Goal: Check status: Check status

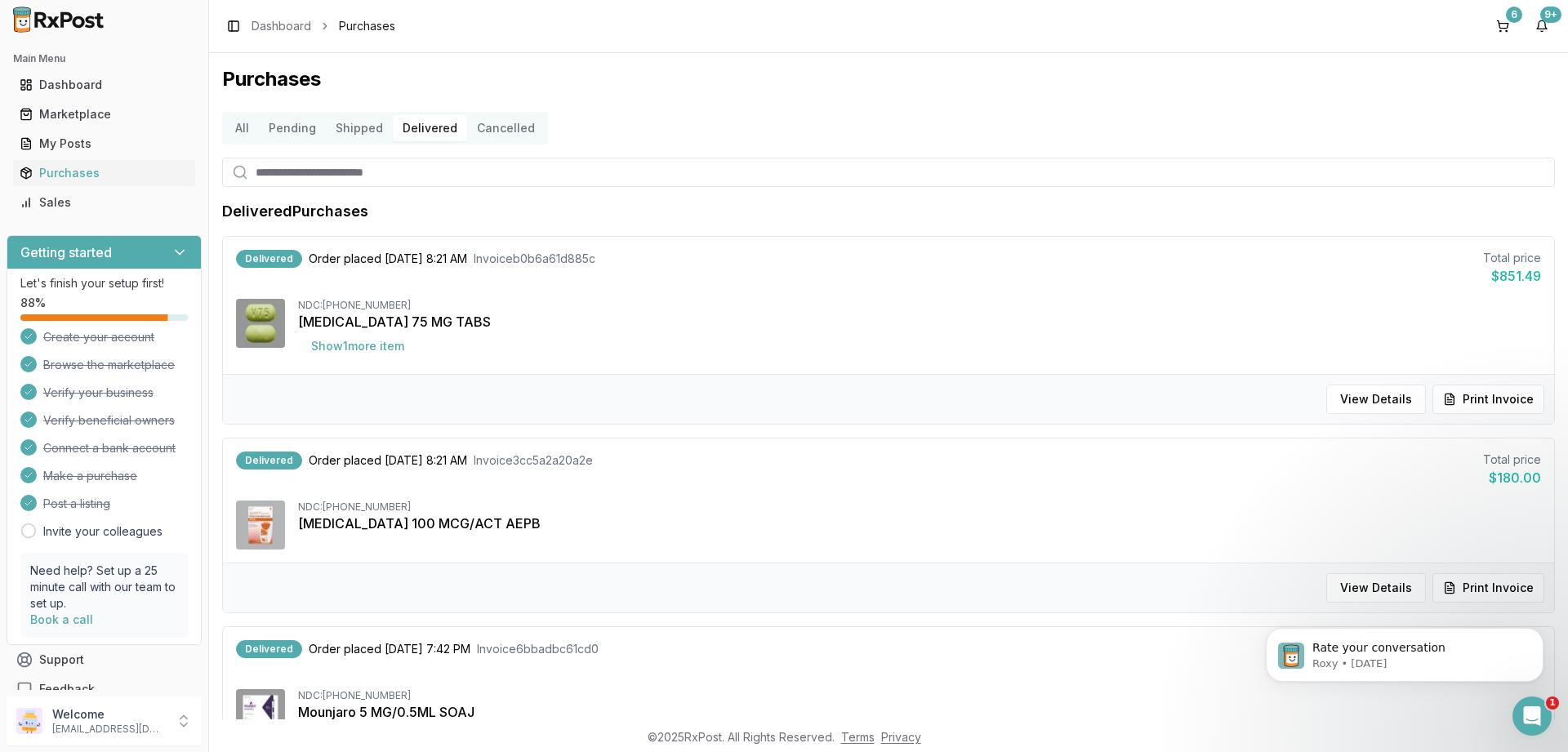
scroll to position [1078, 0]
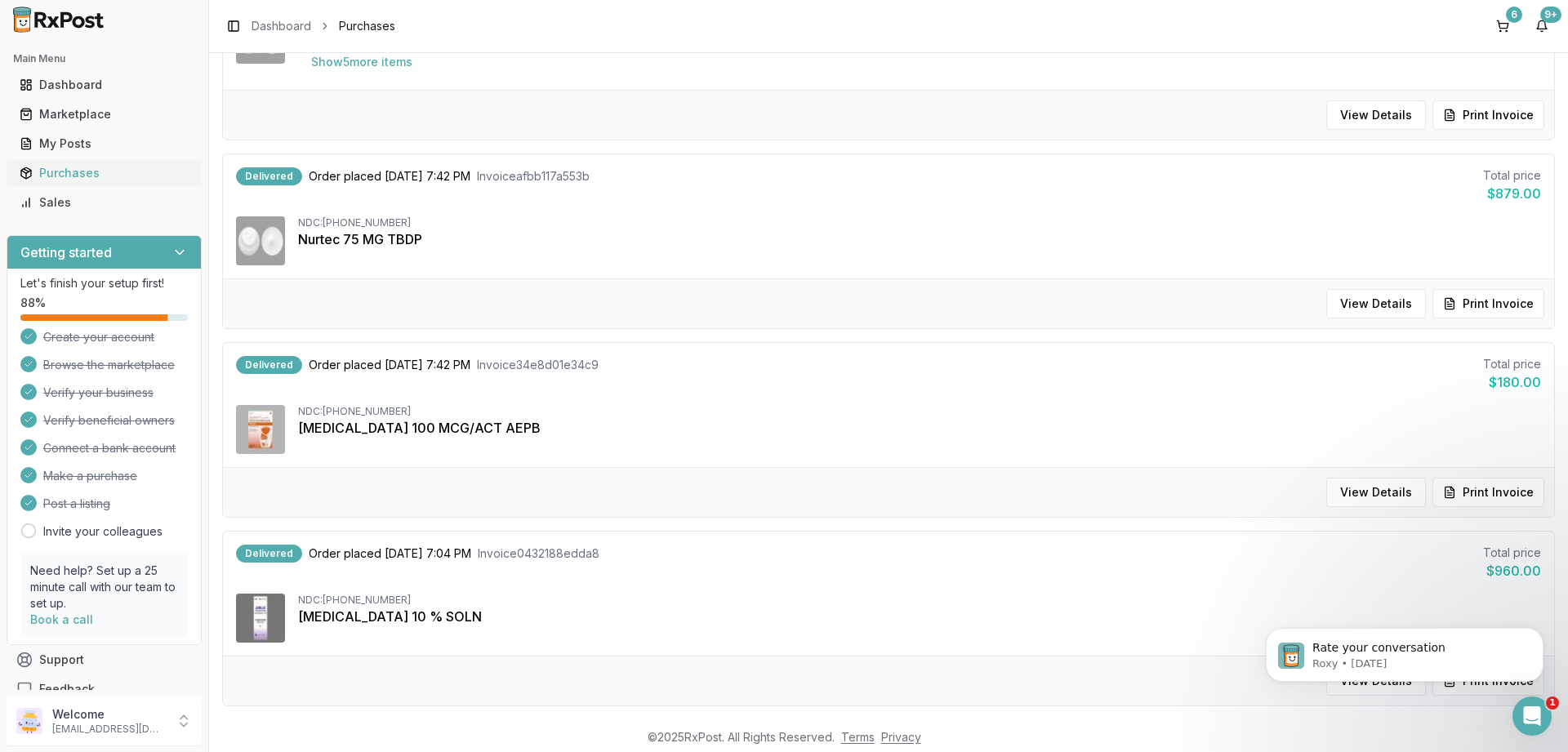
click at [50, 169] on div "Purchases" at bounding box center [104, 173] width 169 height 16
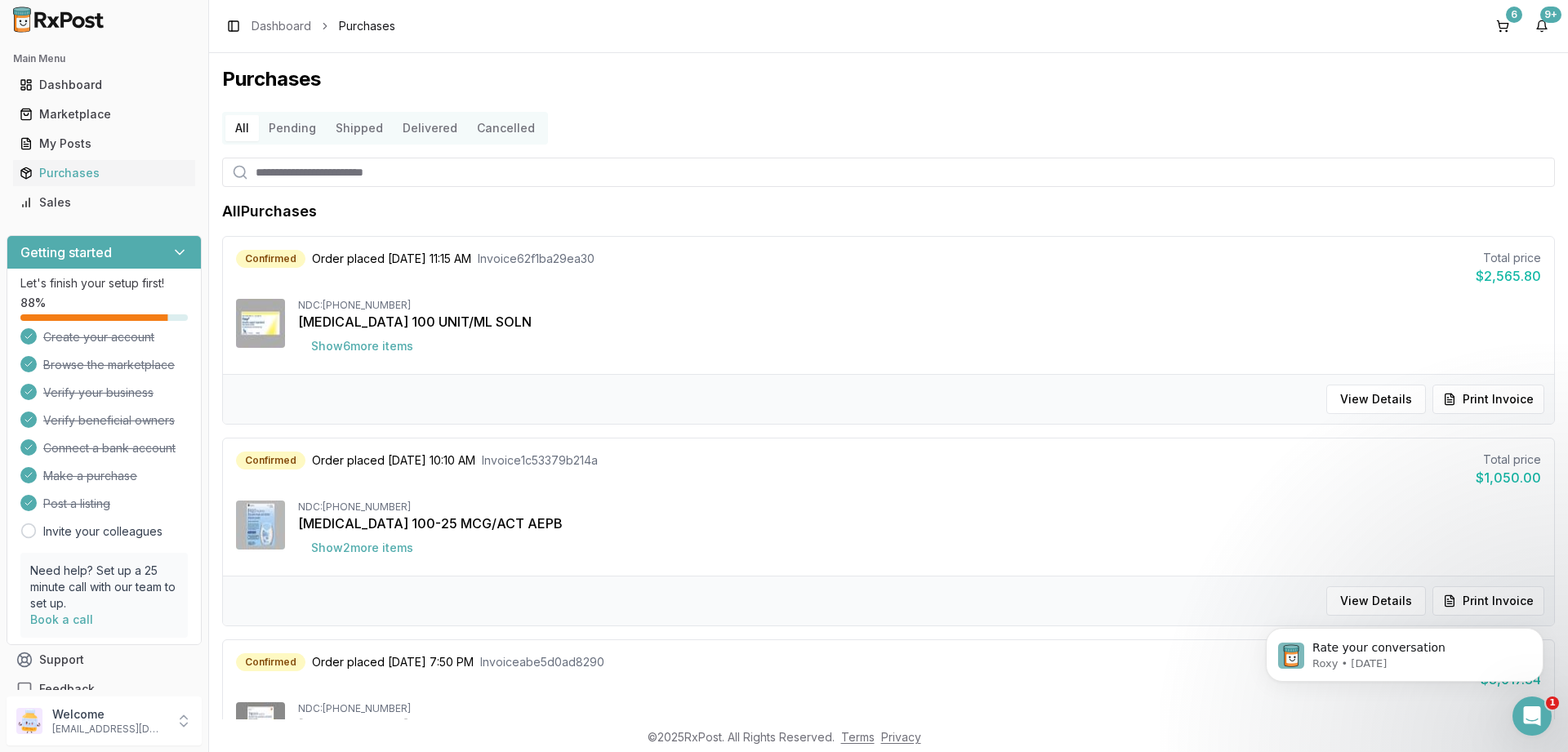
click at [399, 128] on button "Delivered" at bounding box center [430, 129] width 75 height 26
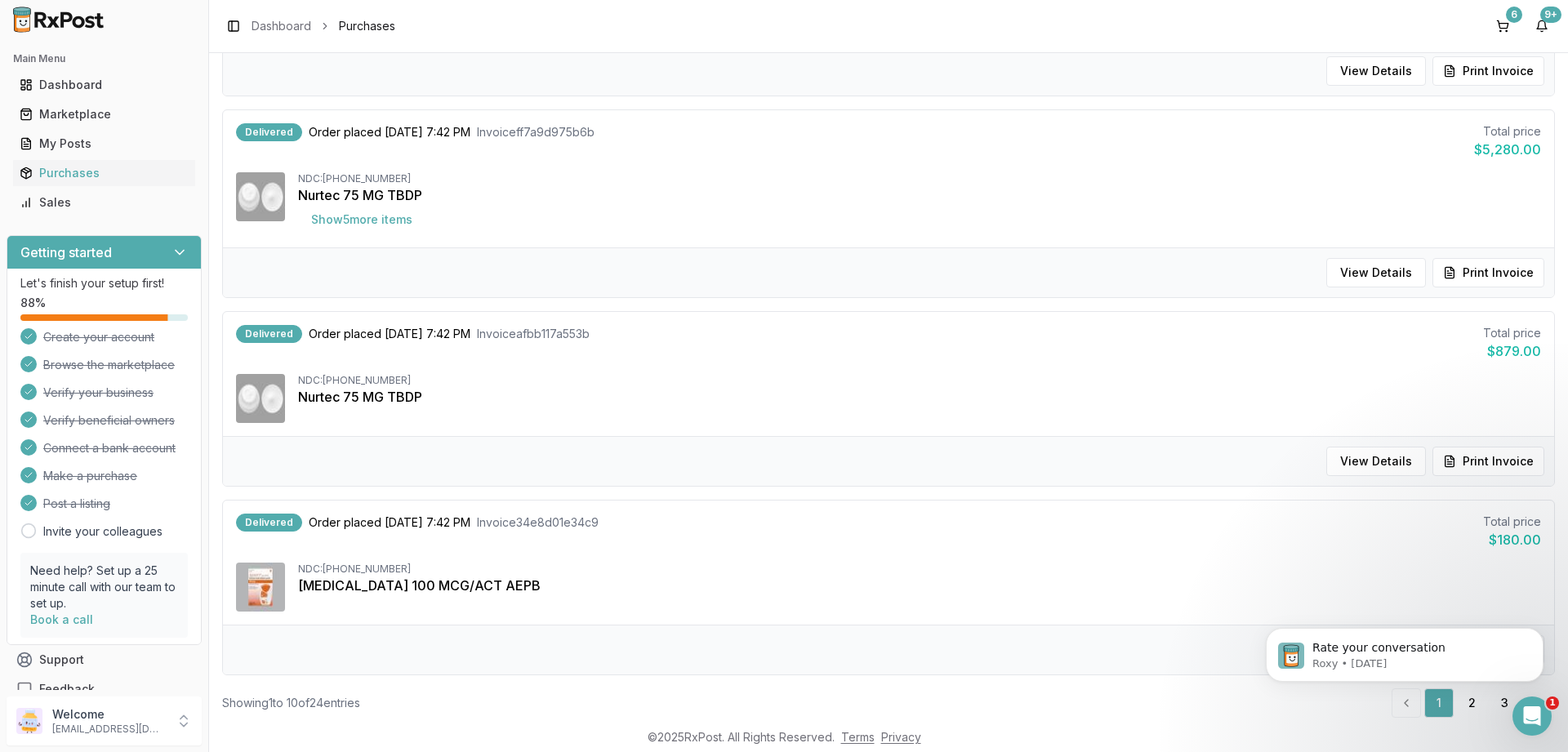
scroll to position [1563, 0]
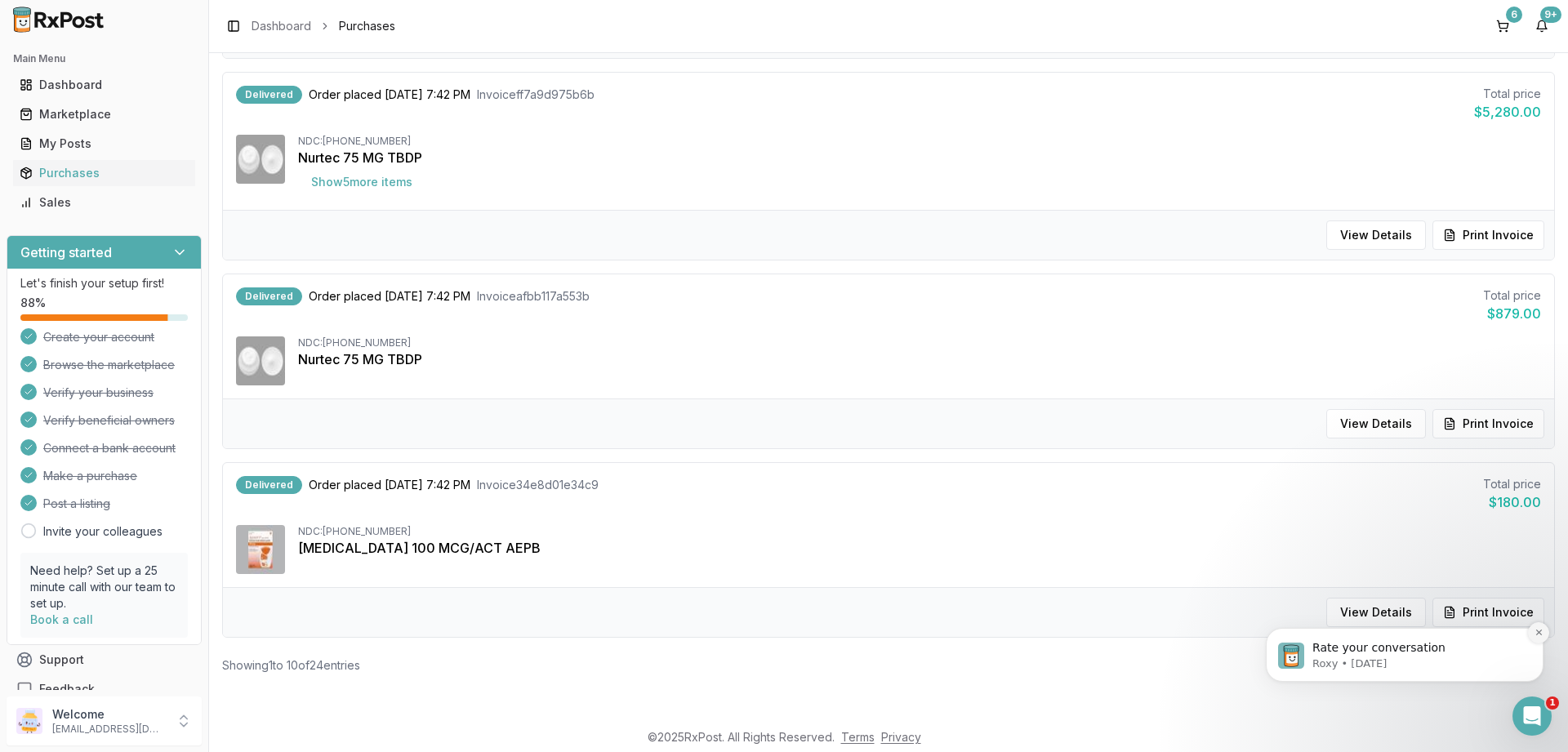
click at [1539, 633] on icon "Dismiss notification" at bounding box center [1538, 632] width 6 height 6
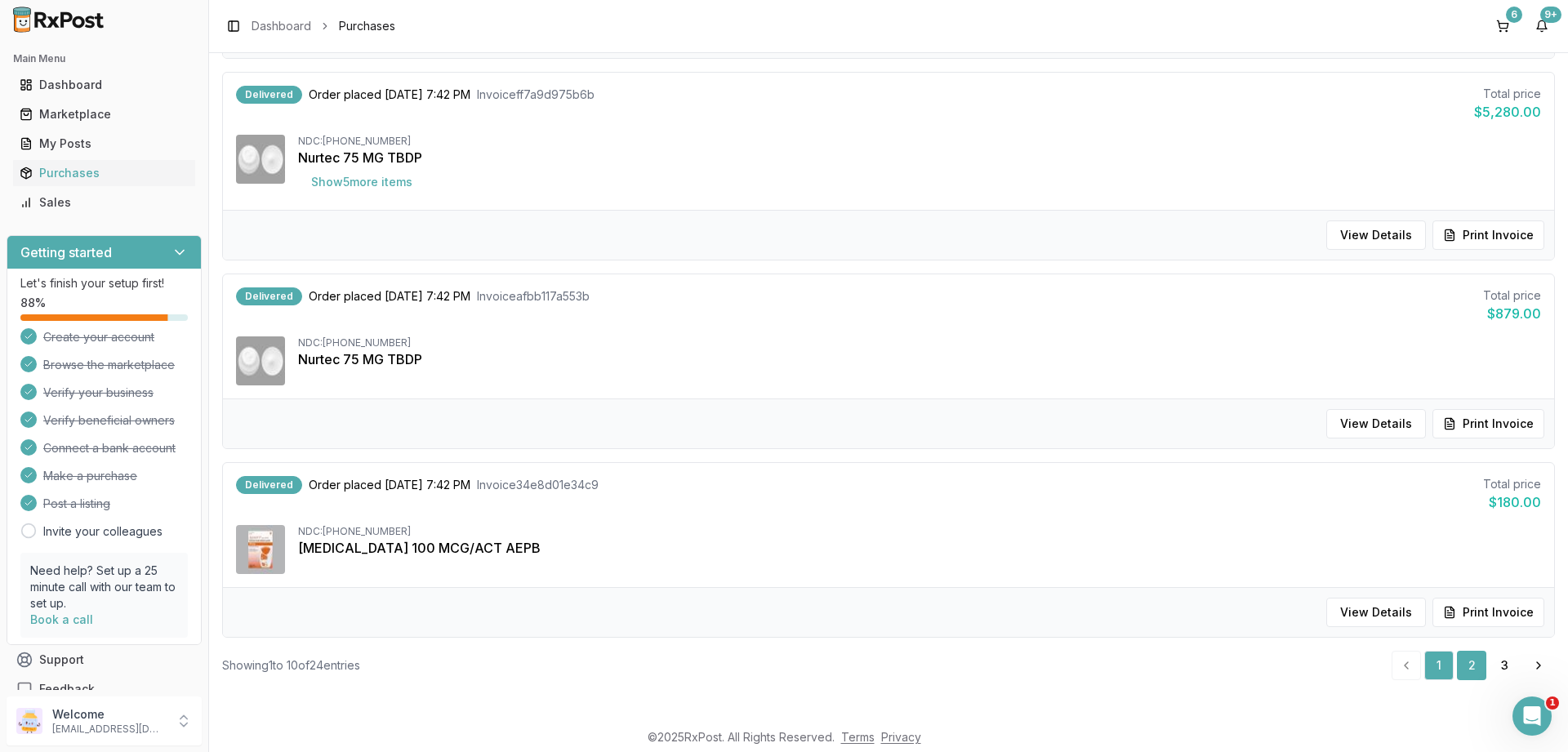
click at [1464, 658] on link "2" at bounding box center [1472, 665] width 30 height 30
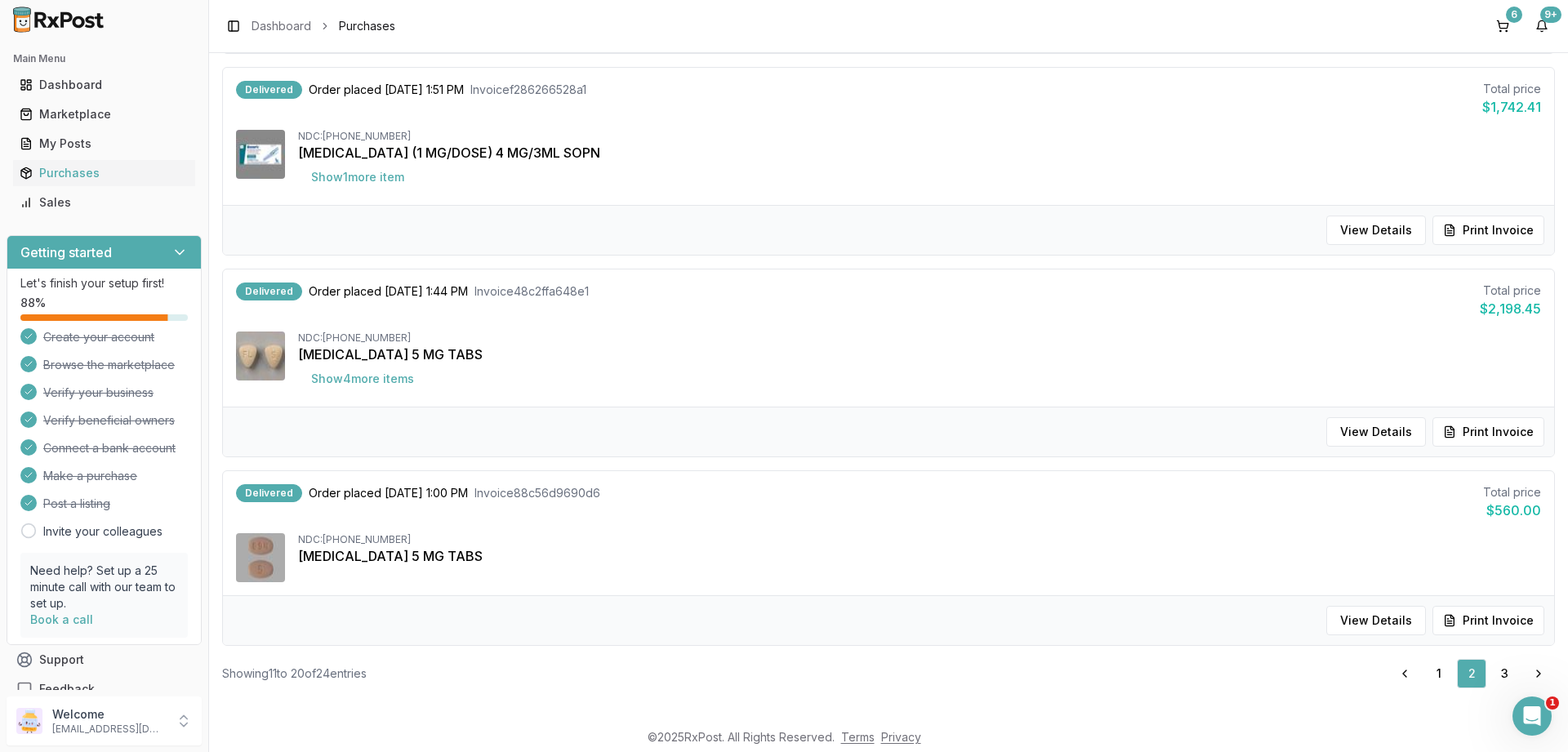
scroll to position [1537, 0]
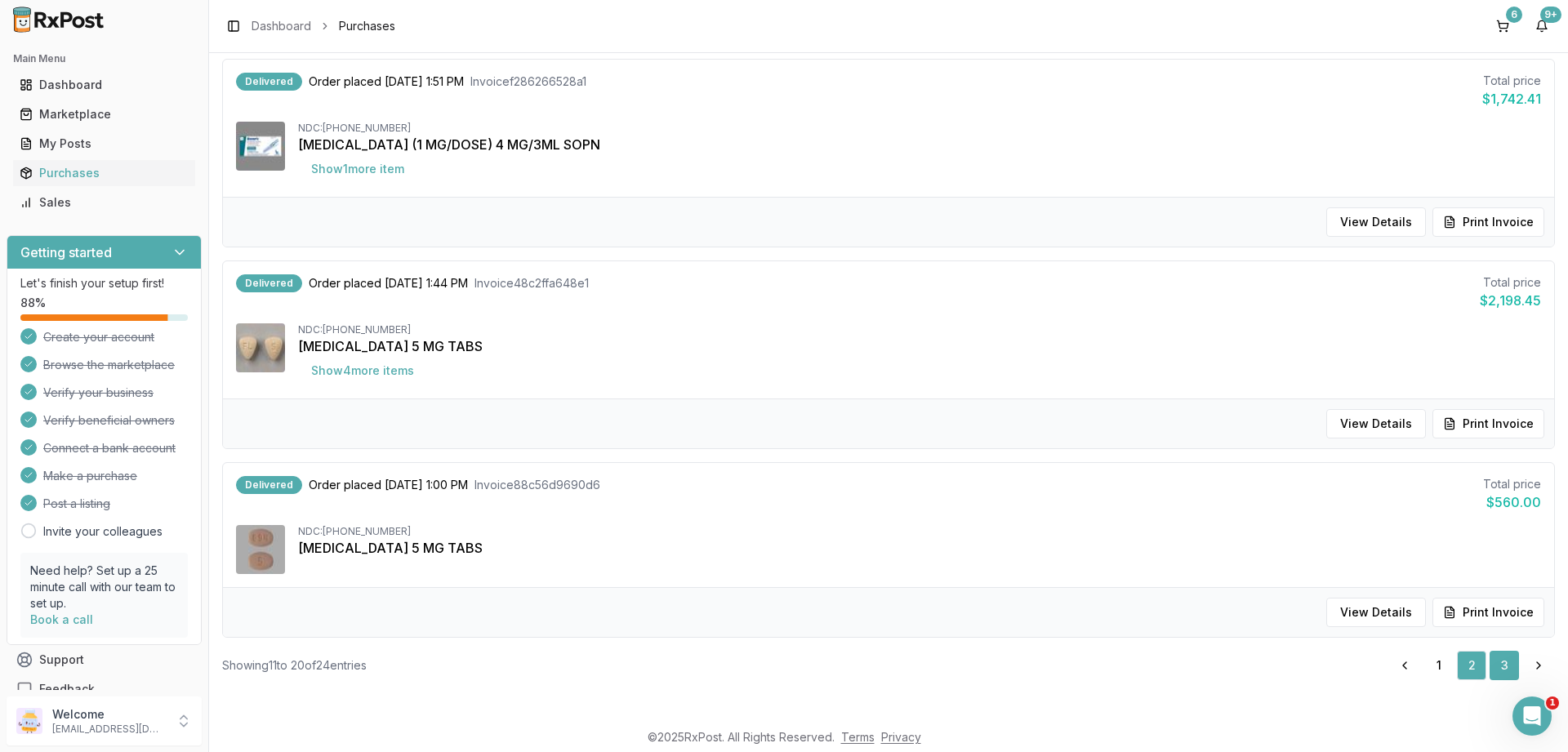
click at [1500, 655] on link "3" at bounding box center [1505, 665] width 30 height 30
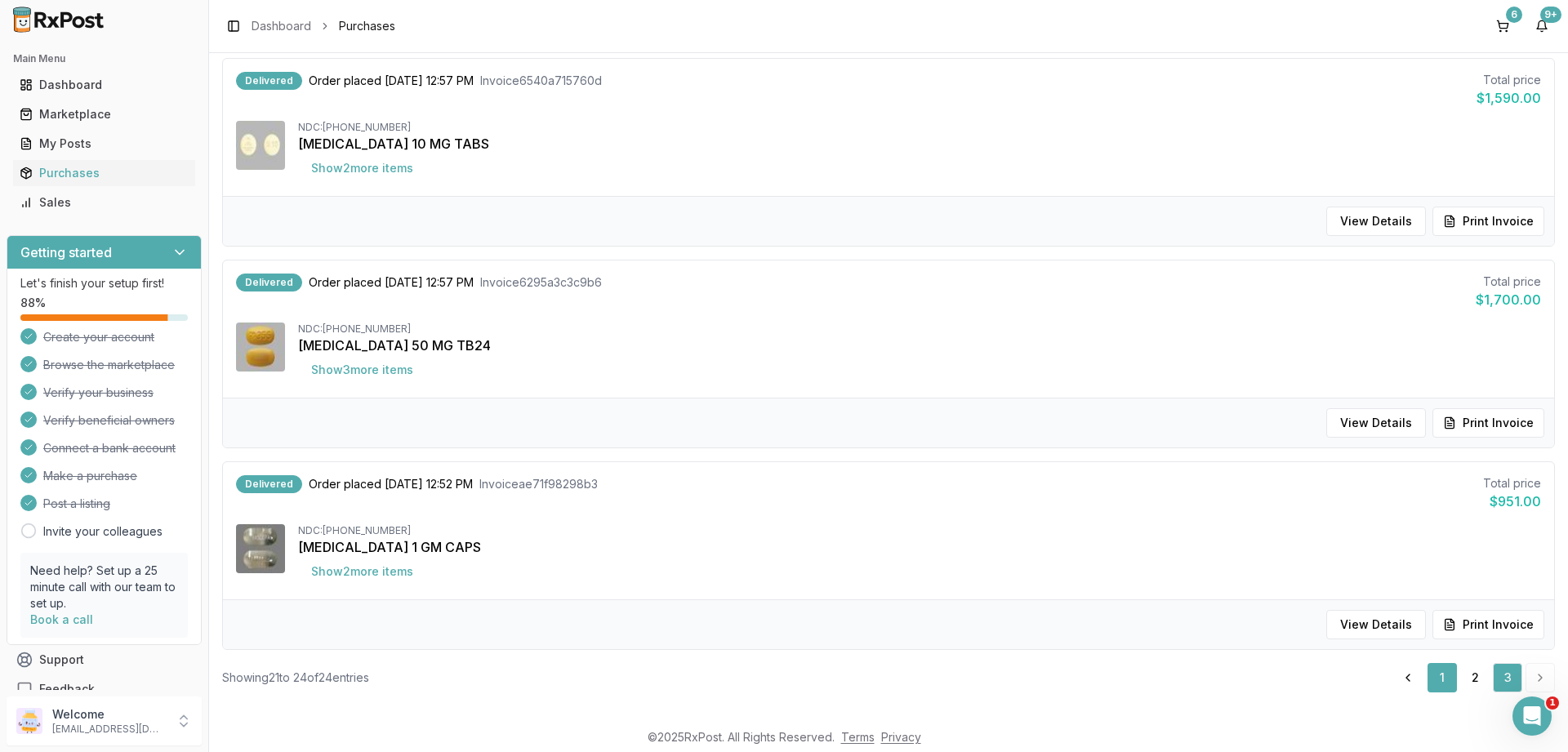
scroll to position [392, 0]
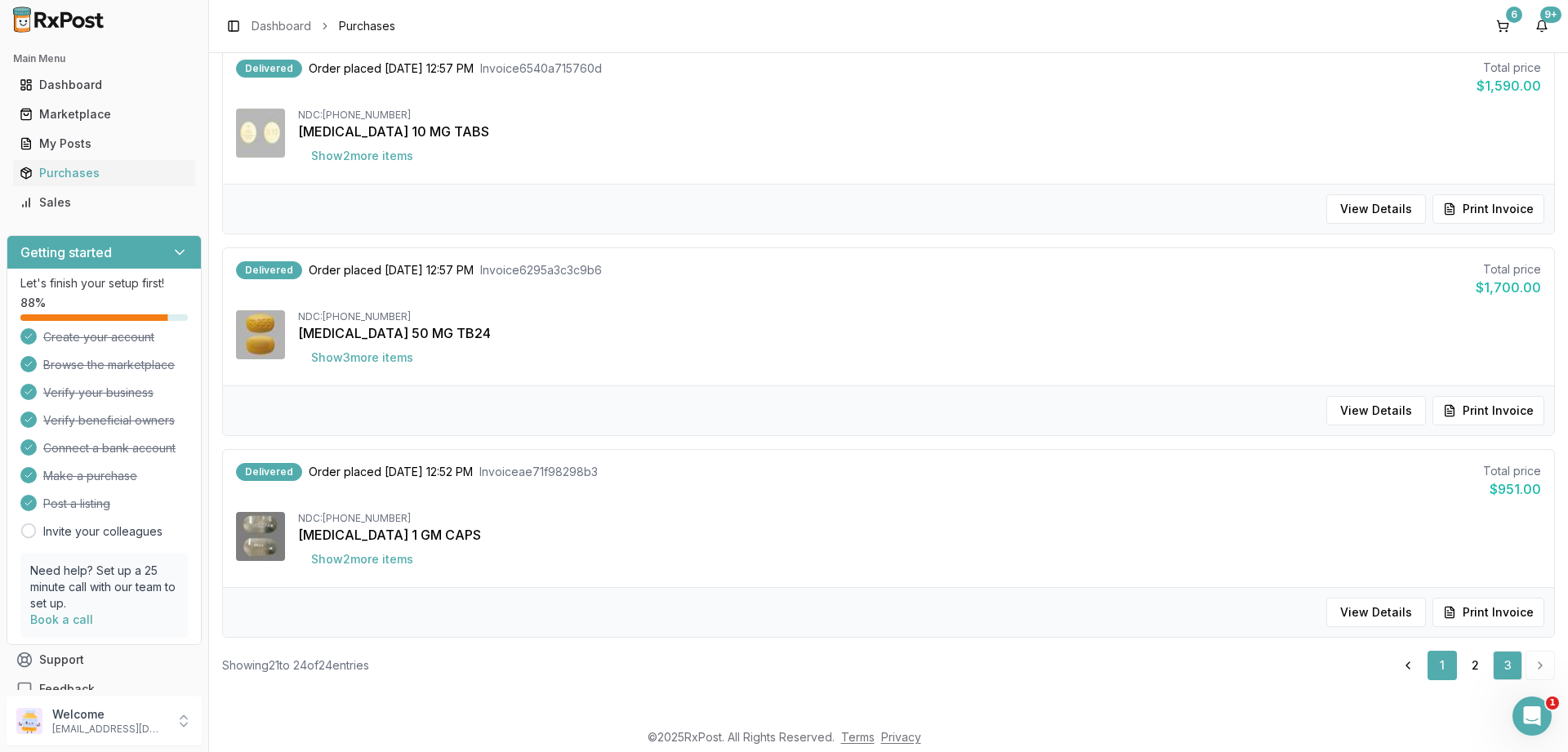
click at [1446, 664] on link "1" at bounding box center [1443, 665] width 30 height 30
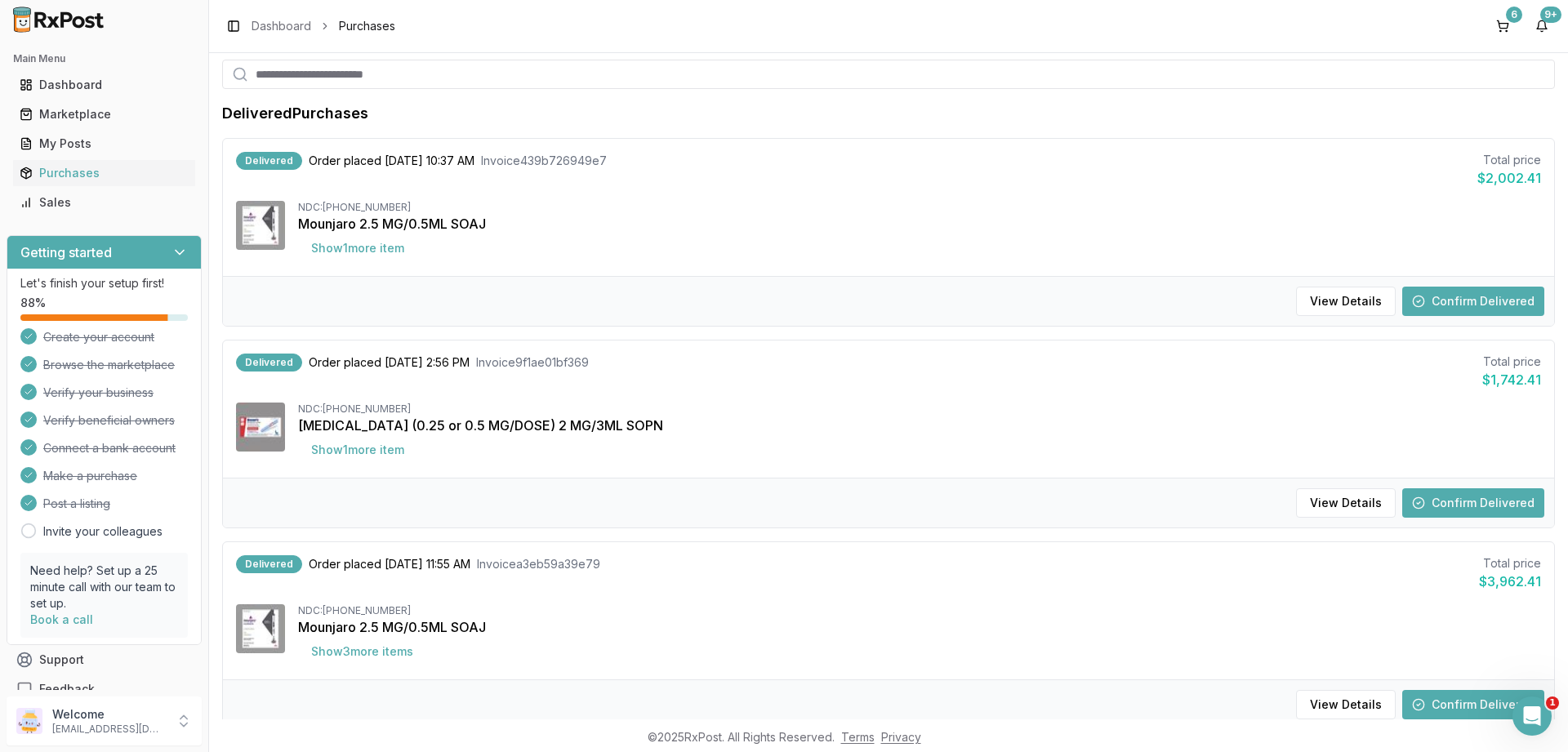
scroll to position [196, 0]
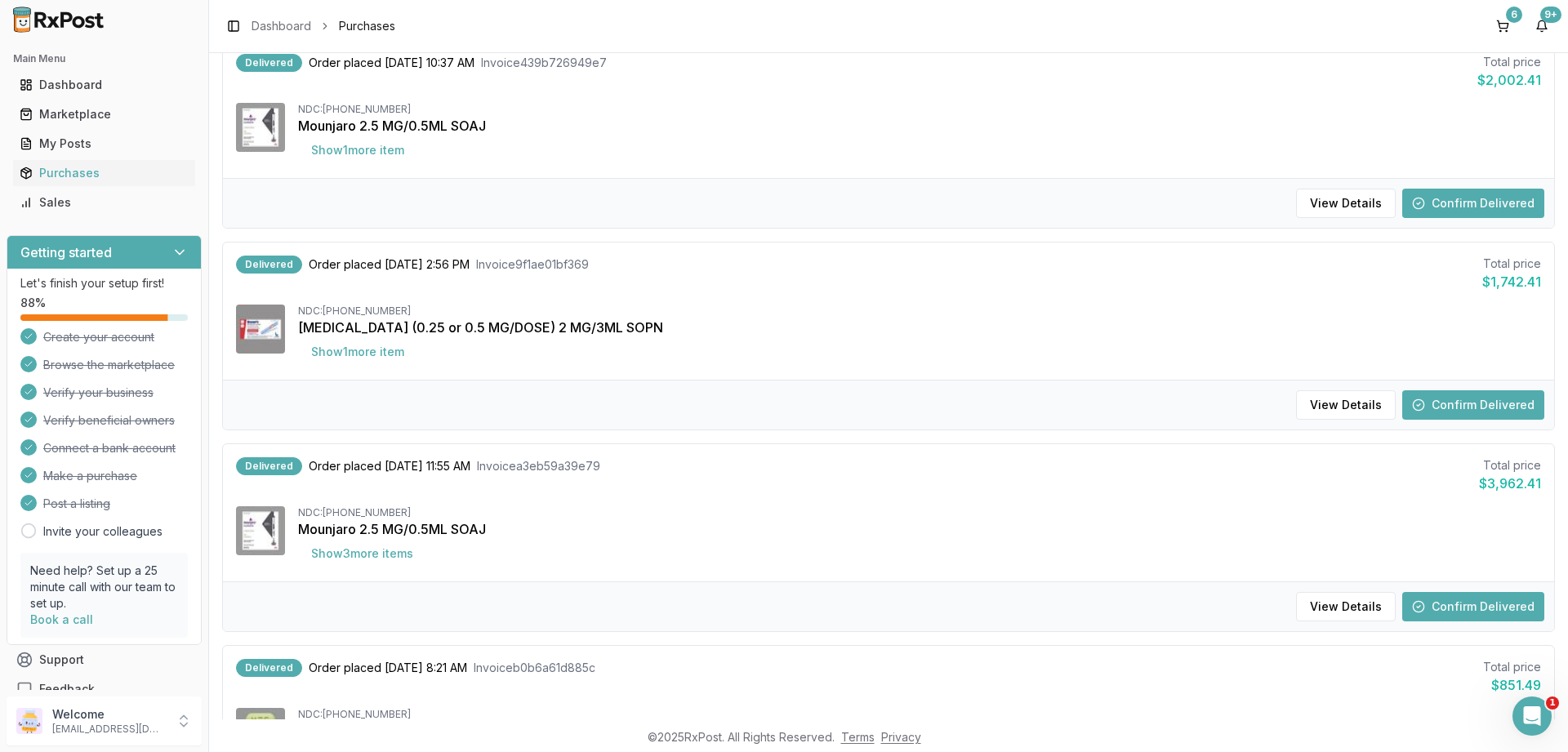
click at [1445, 600] on button "Confirm Delivered" at bounding box center [1474, 607] width 142 height 30
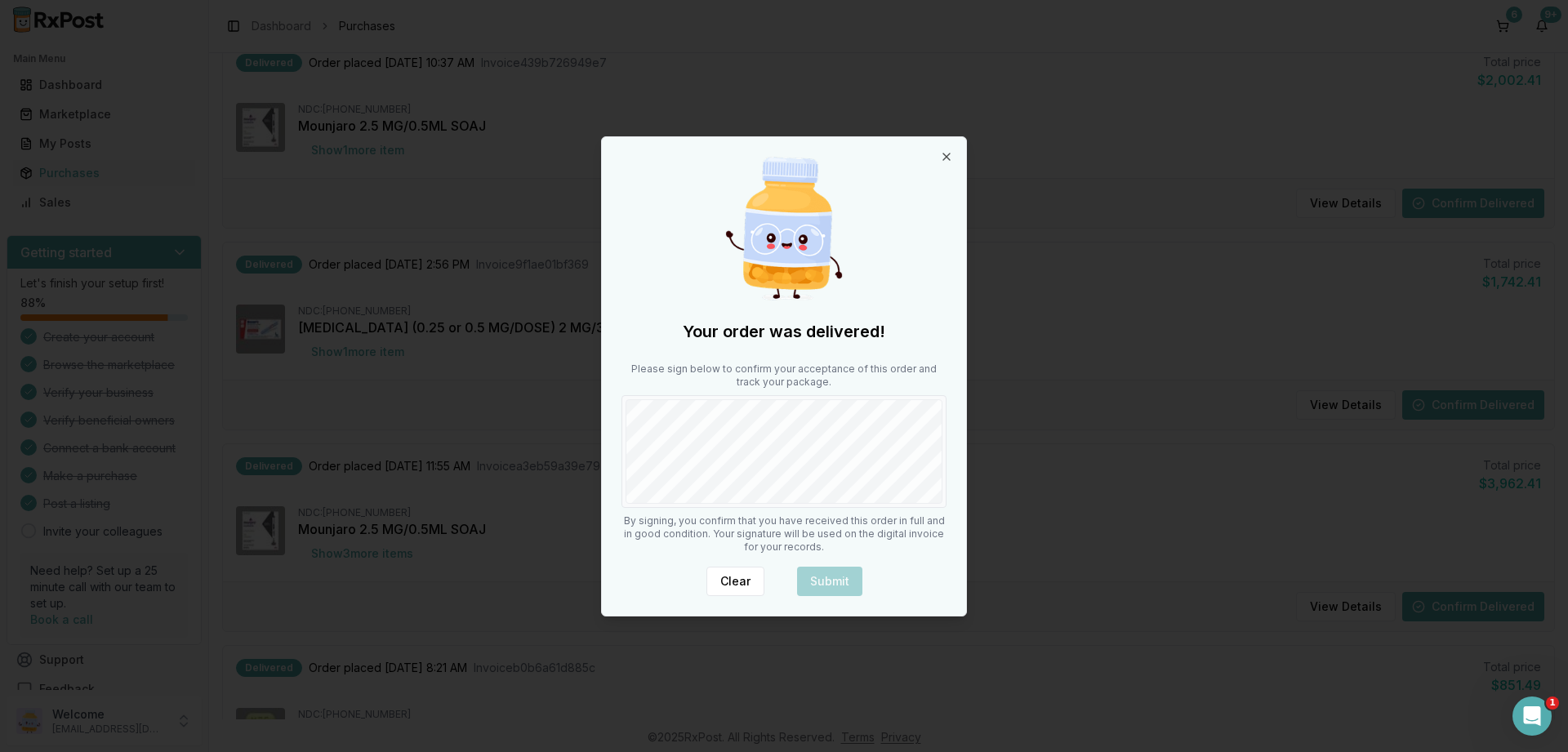
click at [1081, 449] on body "Main Menu Dashboard Marketplace My Posts Purchases Sales Getting started Let's …" at bounding box center [784, 376] width 1568 height 752
click at [837, 583] on button "Submit" at bounding box center [830, 582] width 65 height 30
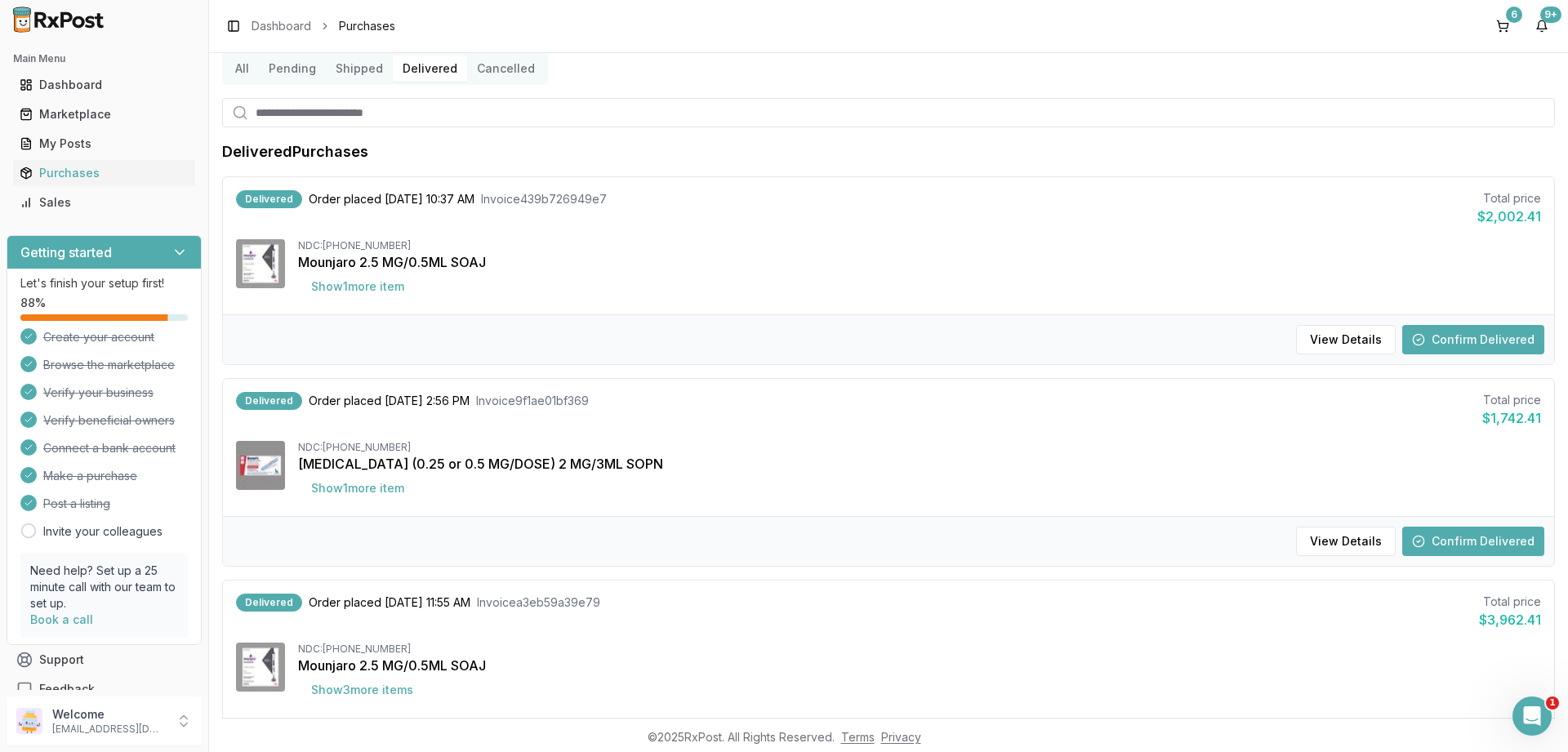
scroll to position [0, 0]
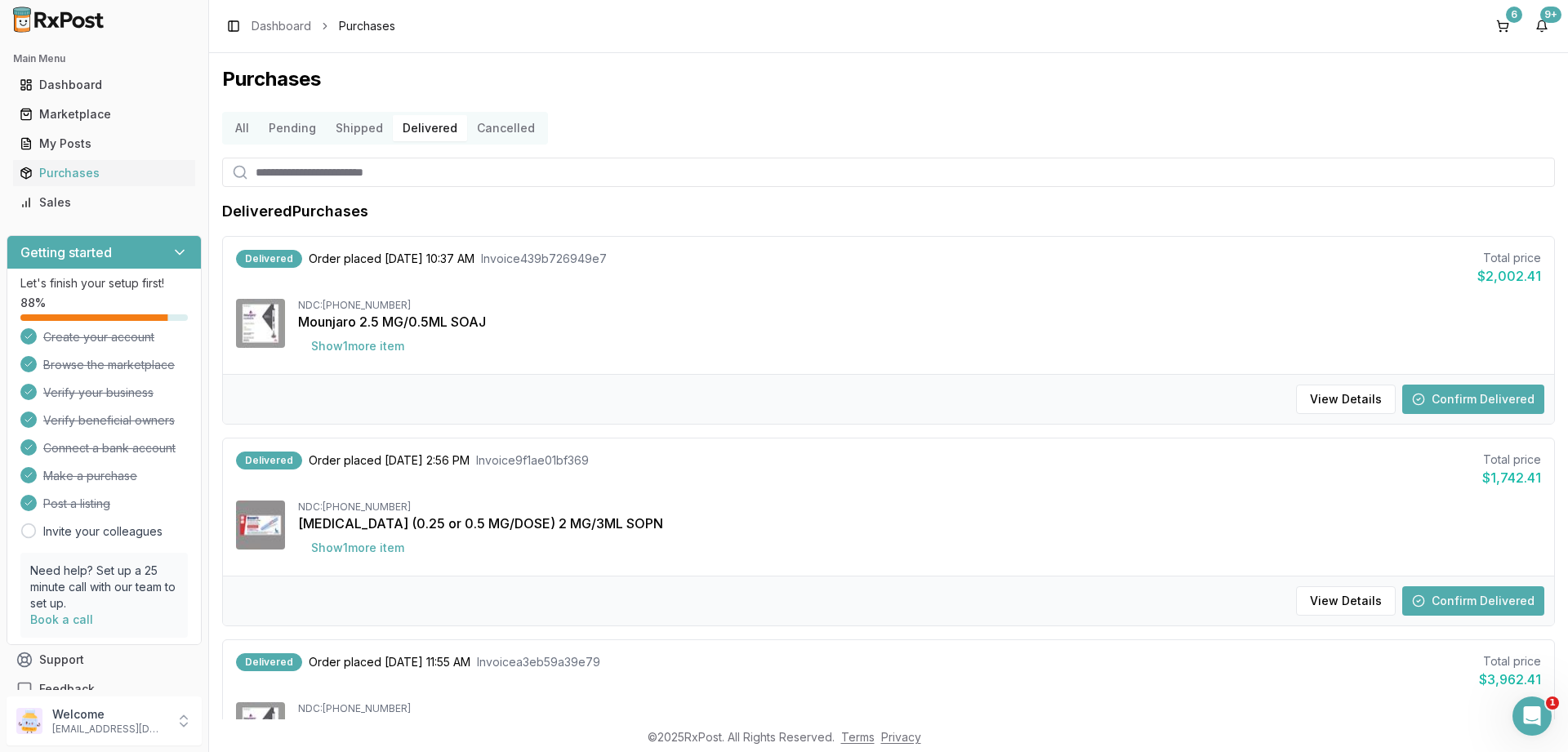
click at [1462, 394] on button "Confirm Delivered" at bounding box center [1474, 399] width 142 height 30
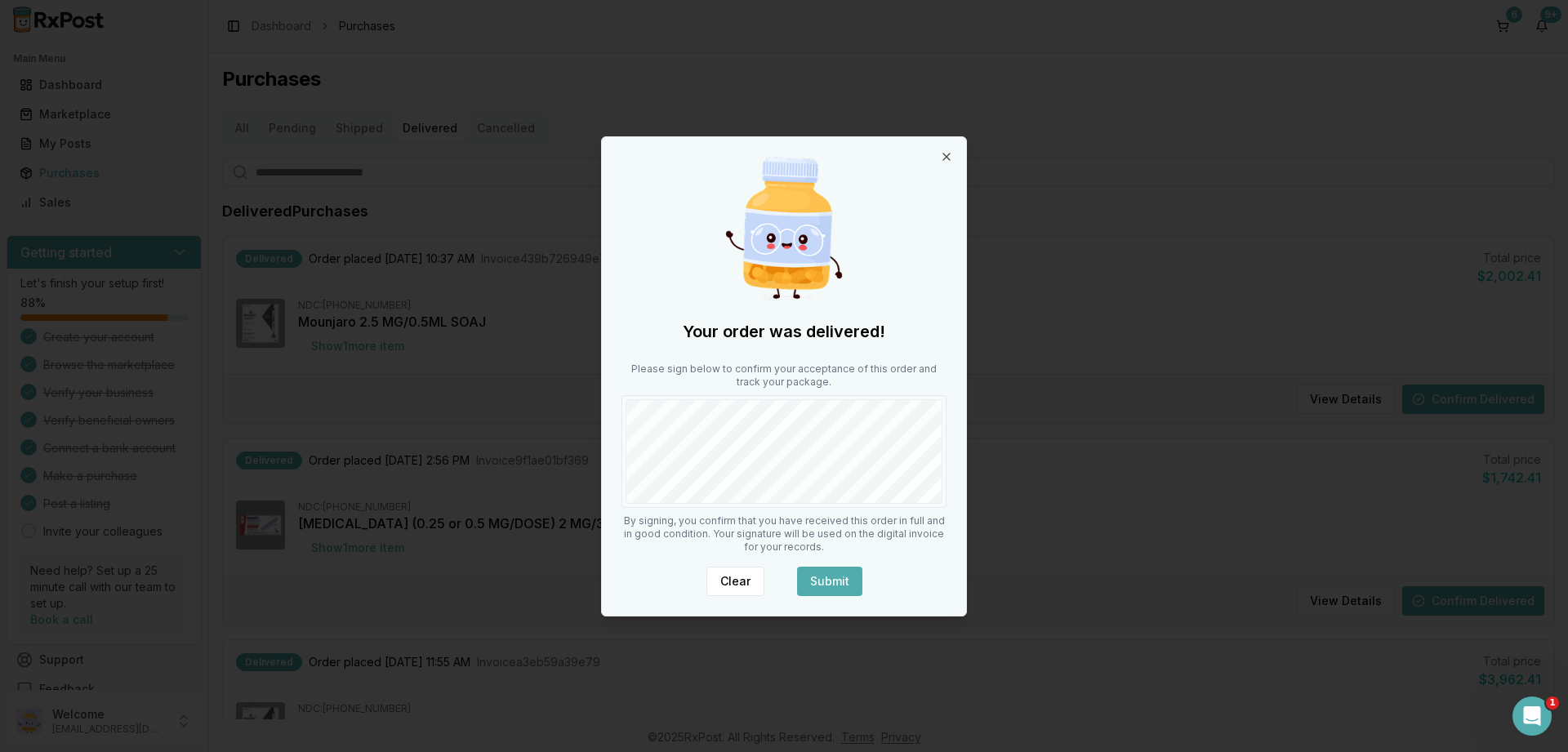
click at [841, 579] on button "Submit" at bounding box center [830, 582] width 65 height 30
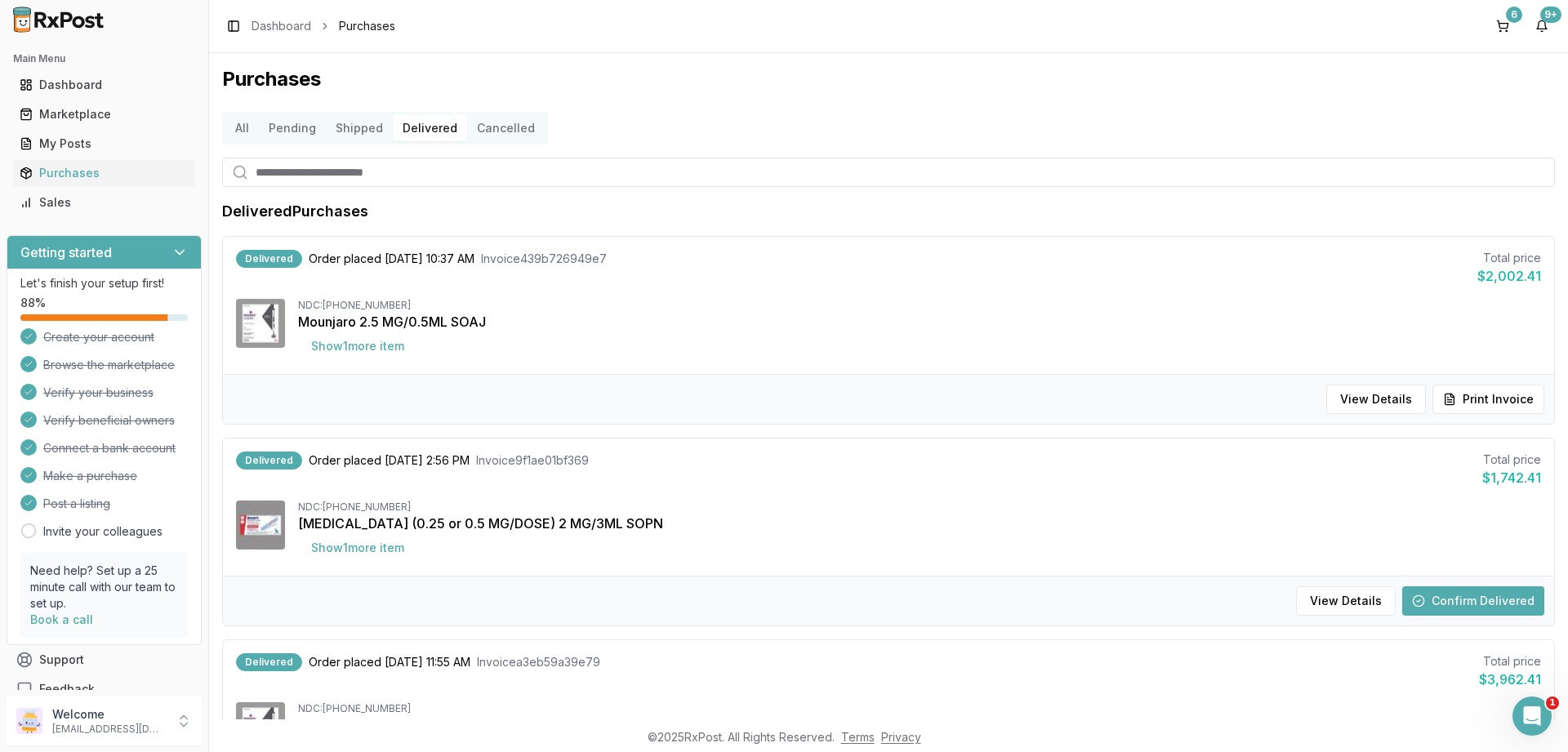
click at [1460, 598] on button "Confirm Delivered" at bounding box center [1474, 601] width 142 height 30
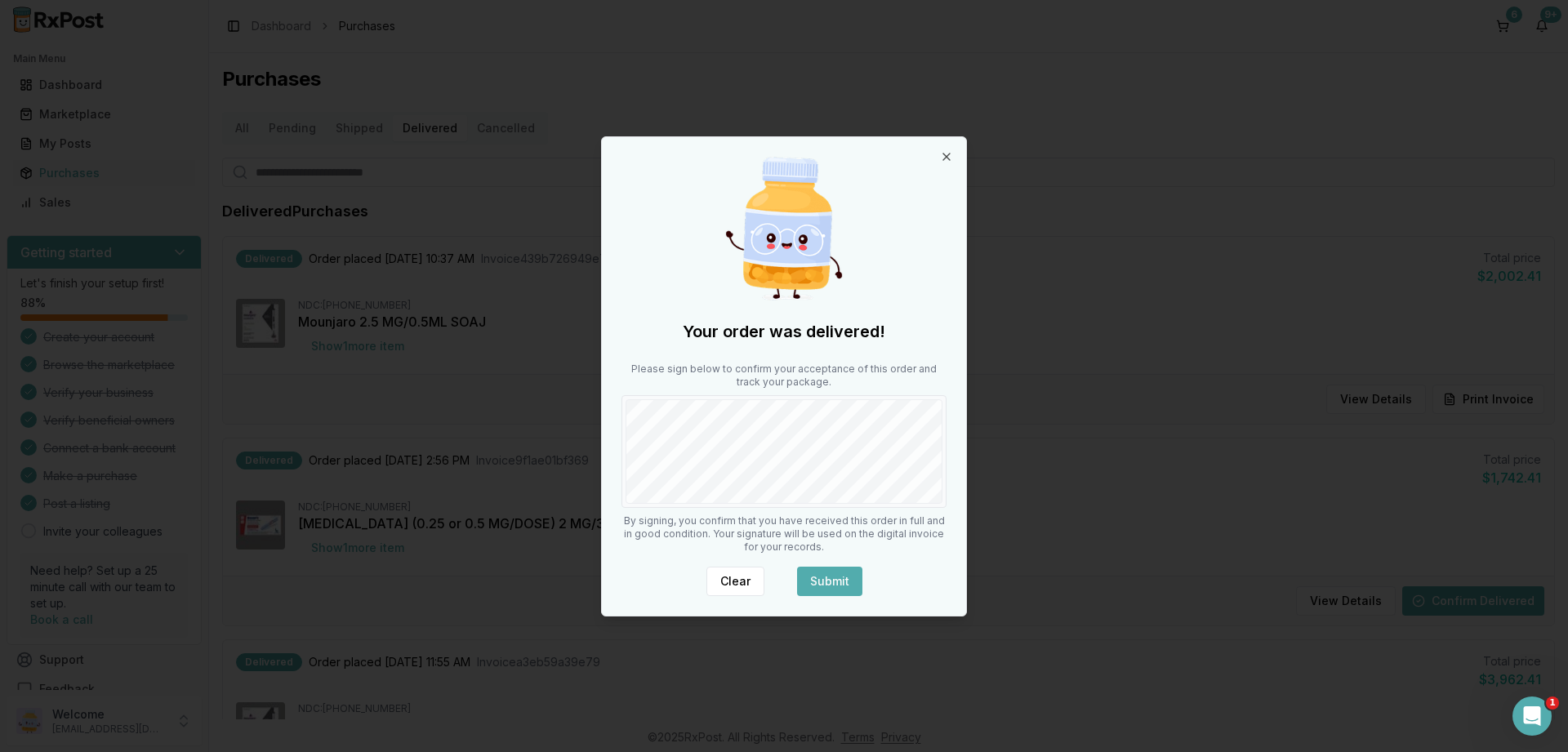
click at [824, 578] on button "Submit" at bounding box center [830, 582] width 65 height 30
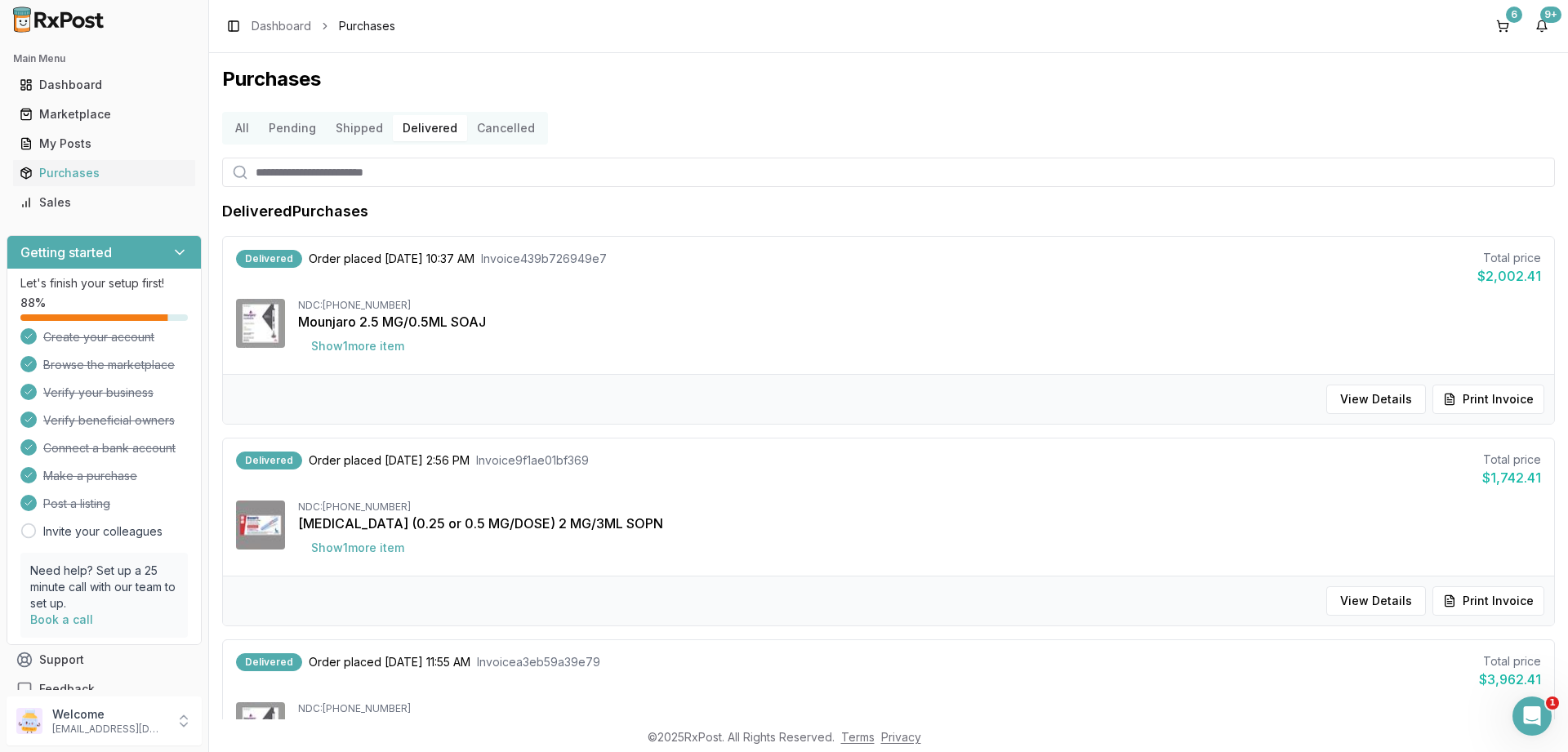
click at [341, 115] on button "Shipped" at bounding box center [359, 129] width 67 height 26
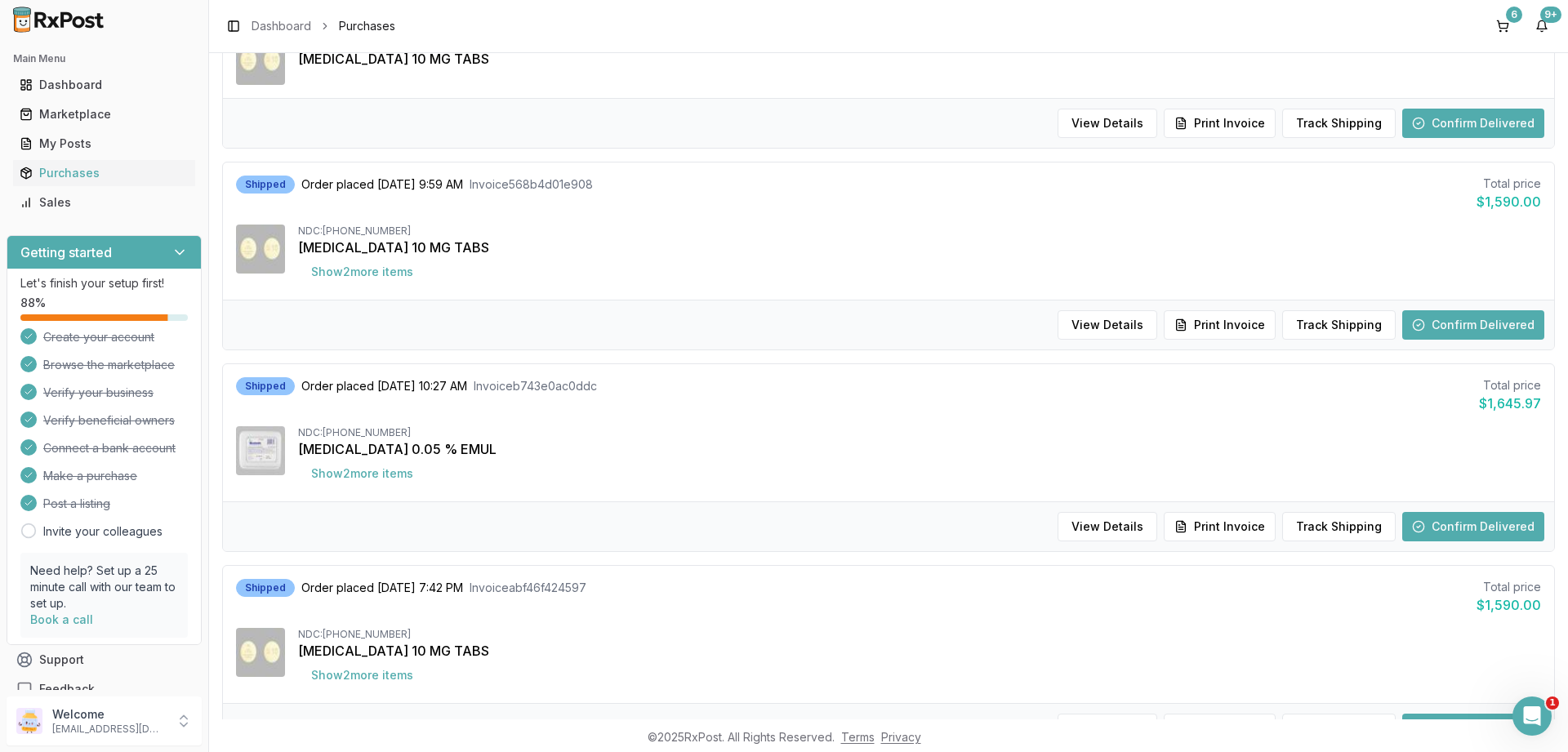
scroll to position [294, 0]
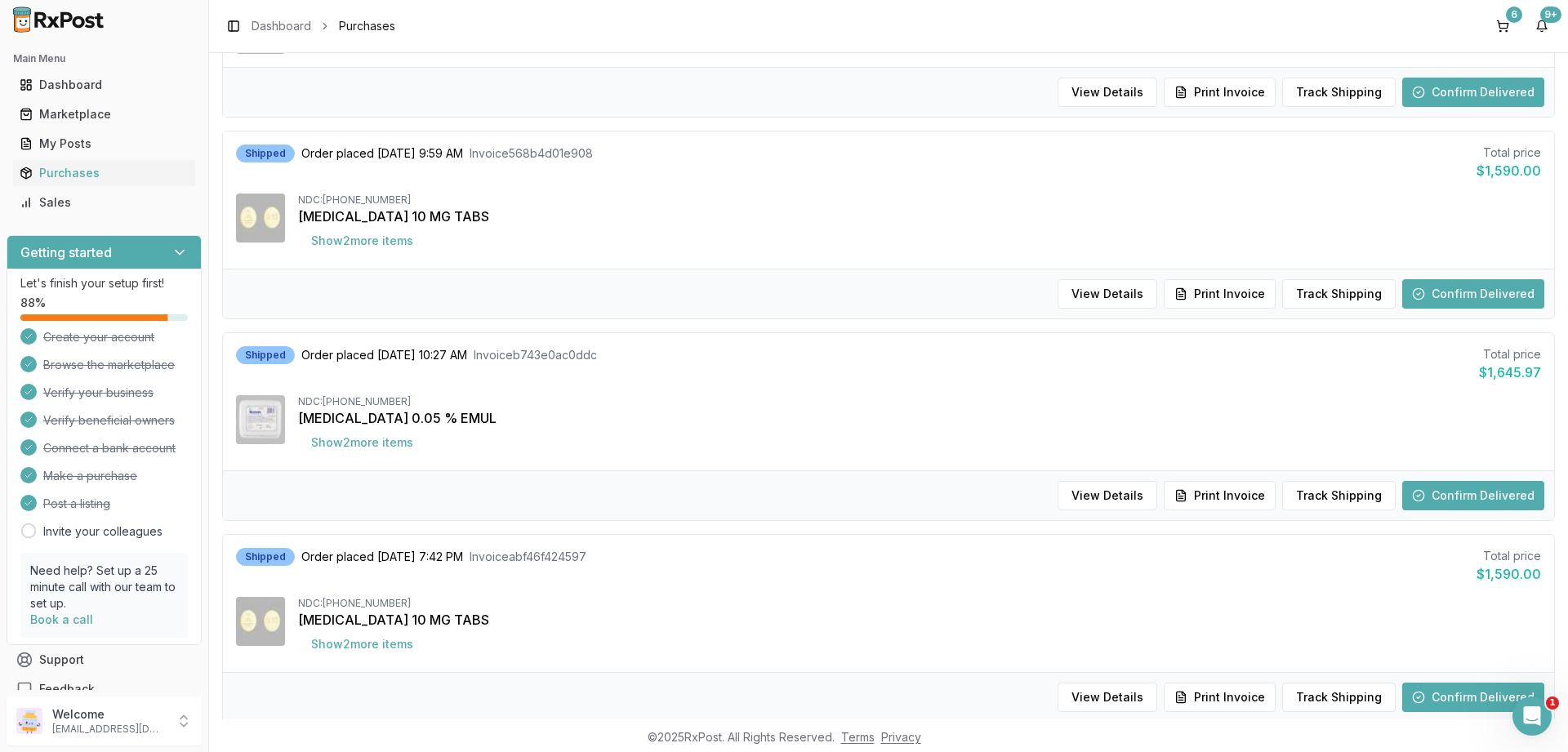
click at [1485, 495] on button "Confirm Delivered" at bounding box center [1474, 496] width 142 height 30
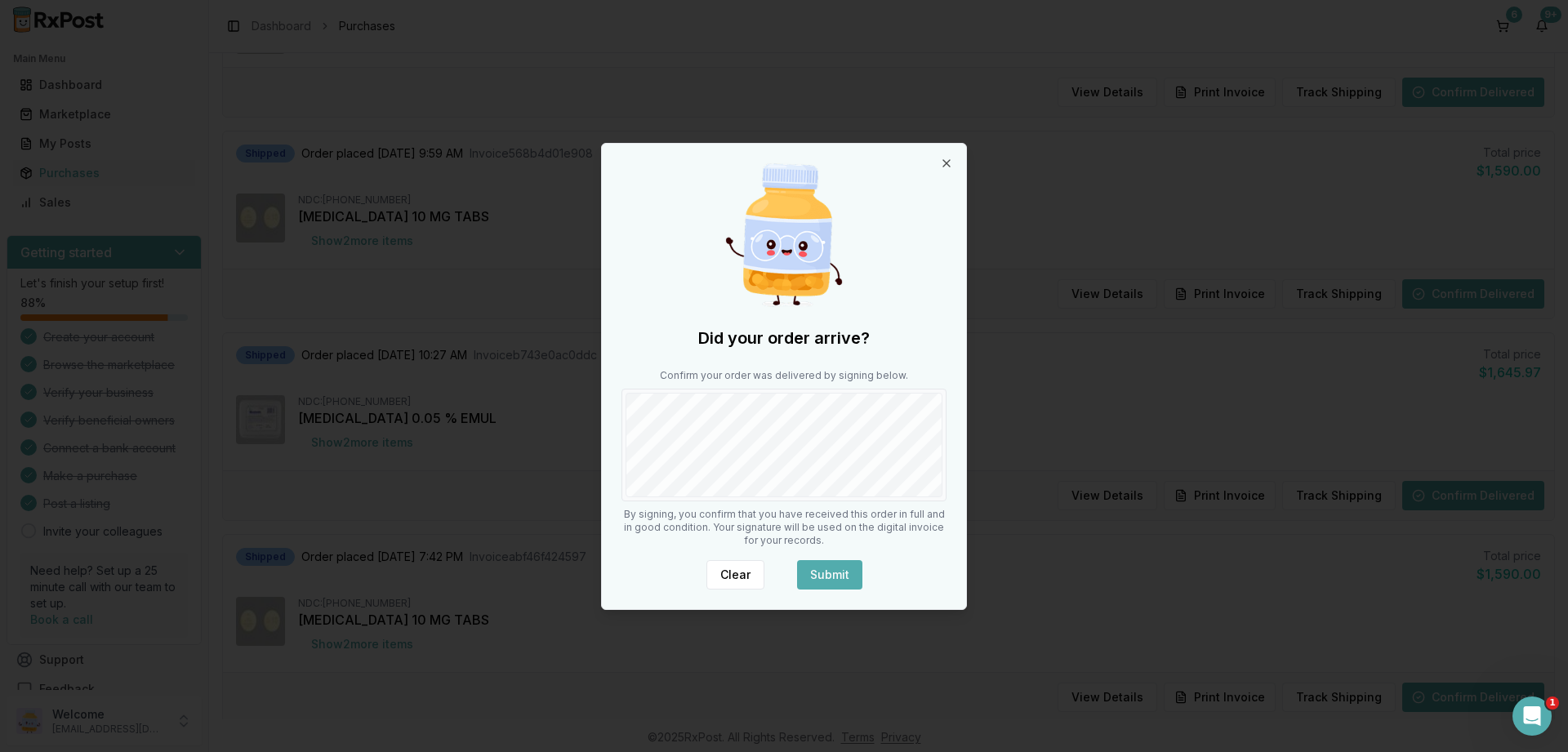
click at [807, 572] on button "Submit" at bounding box center [830, 575] width 65 height 30
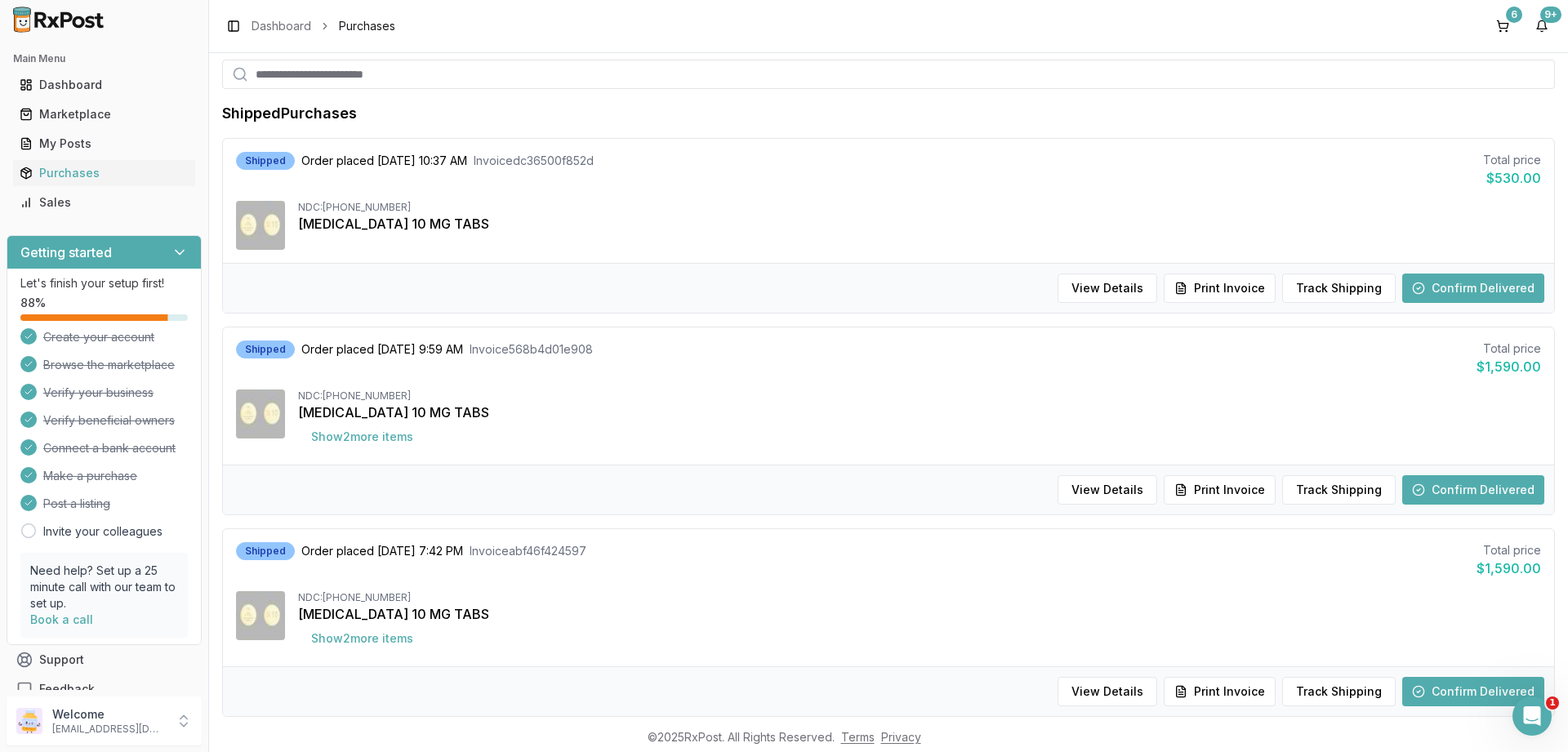
scroll to position [177, 0]
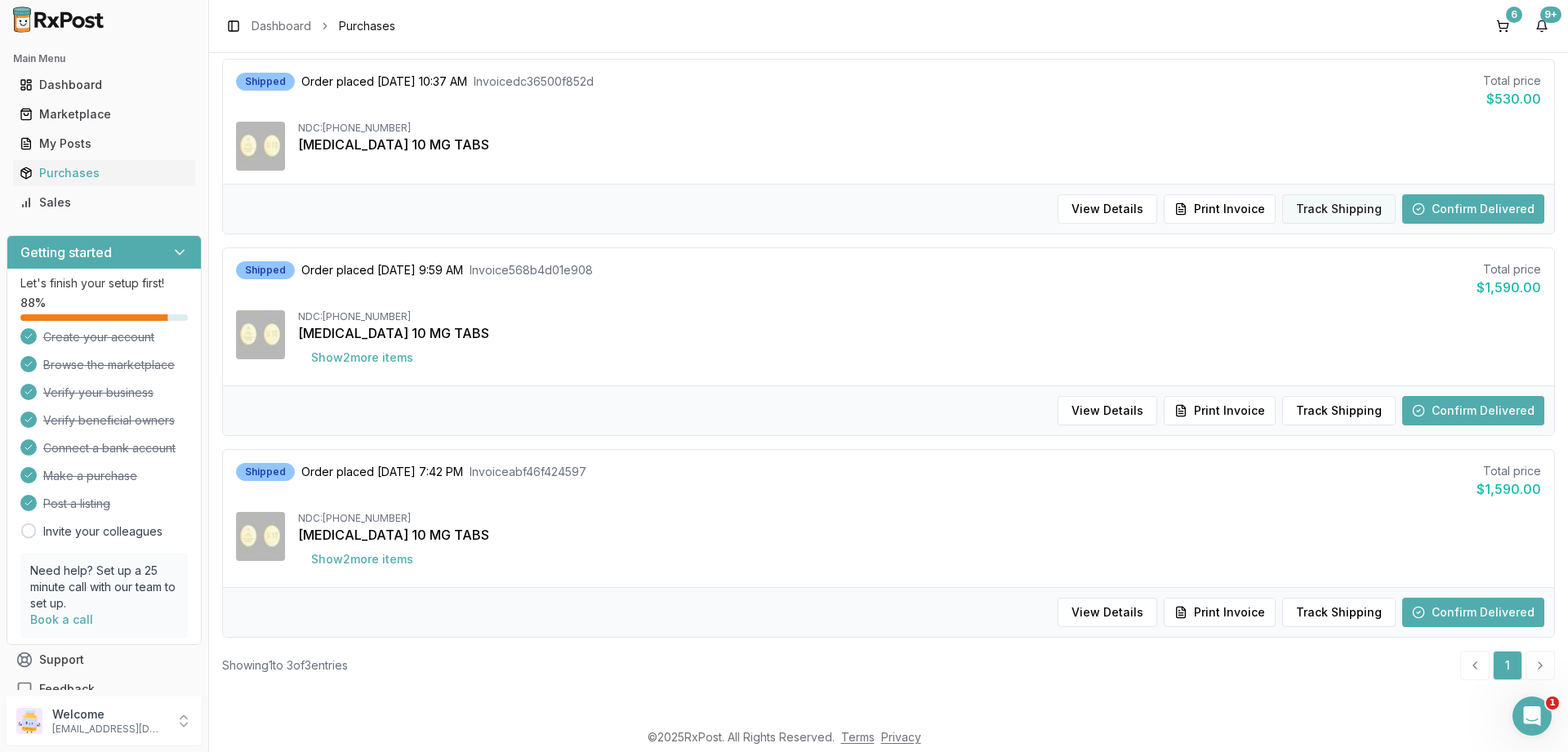
click at [1324, 212] on button "Track Shipping" at bounding box center [1339, 209] width 114 height 30
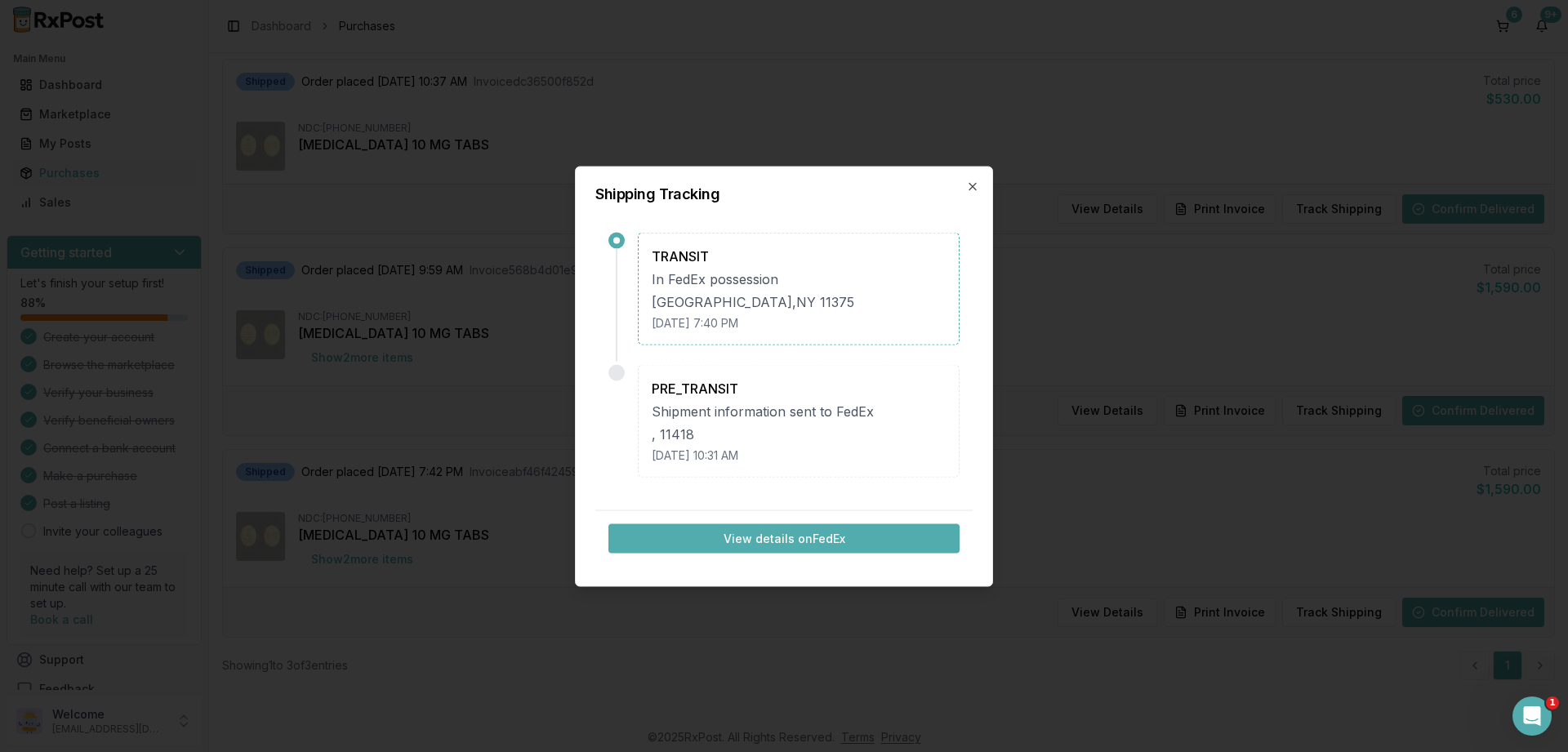
click at [979, 185] on div "Shipping Tracking TRANSIT In [GEOGRAPHIC_DATA] [DATE] 7:40 PM PRE_TRANSIT Shipm…" at bounding box center [784, 376] width 418 height 420
click at [971, 186] on icon "button" at bounding box center [972, 186] width 13 height 13
